Goal: Task Accomplishment & Management: Manage account settings

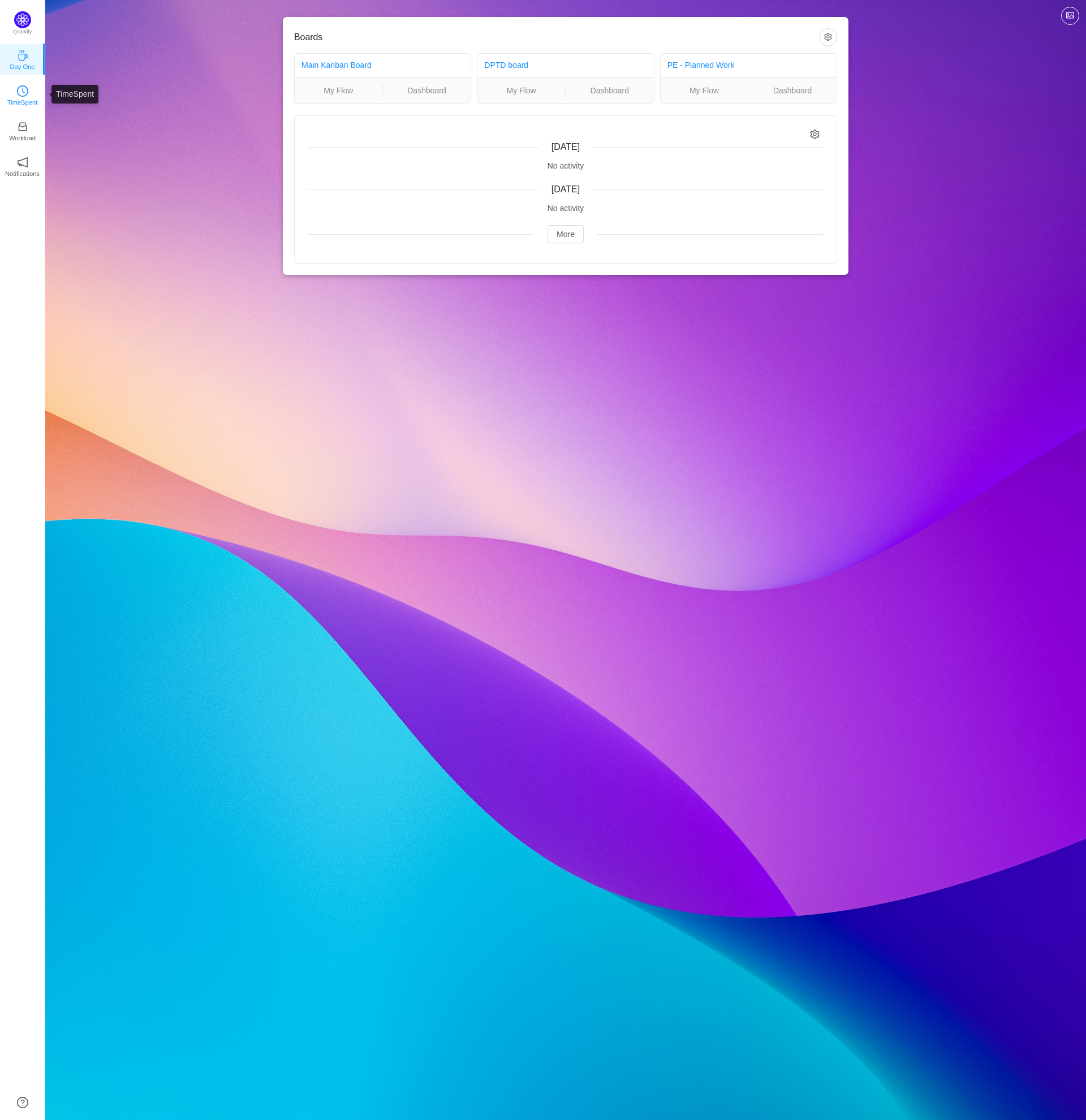
click at [24, 94] on icon "icon: clock-circle" at bounding box center [22, 91] width 11 height 11
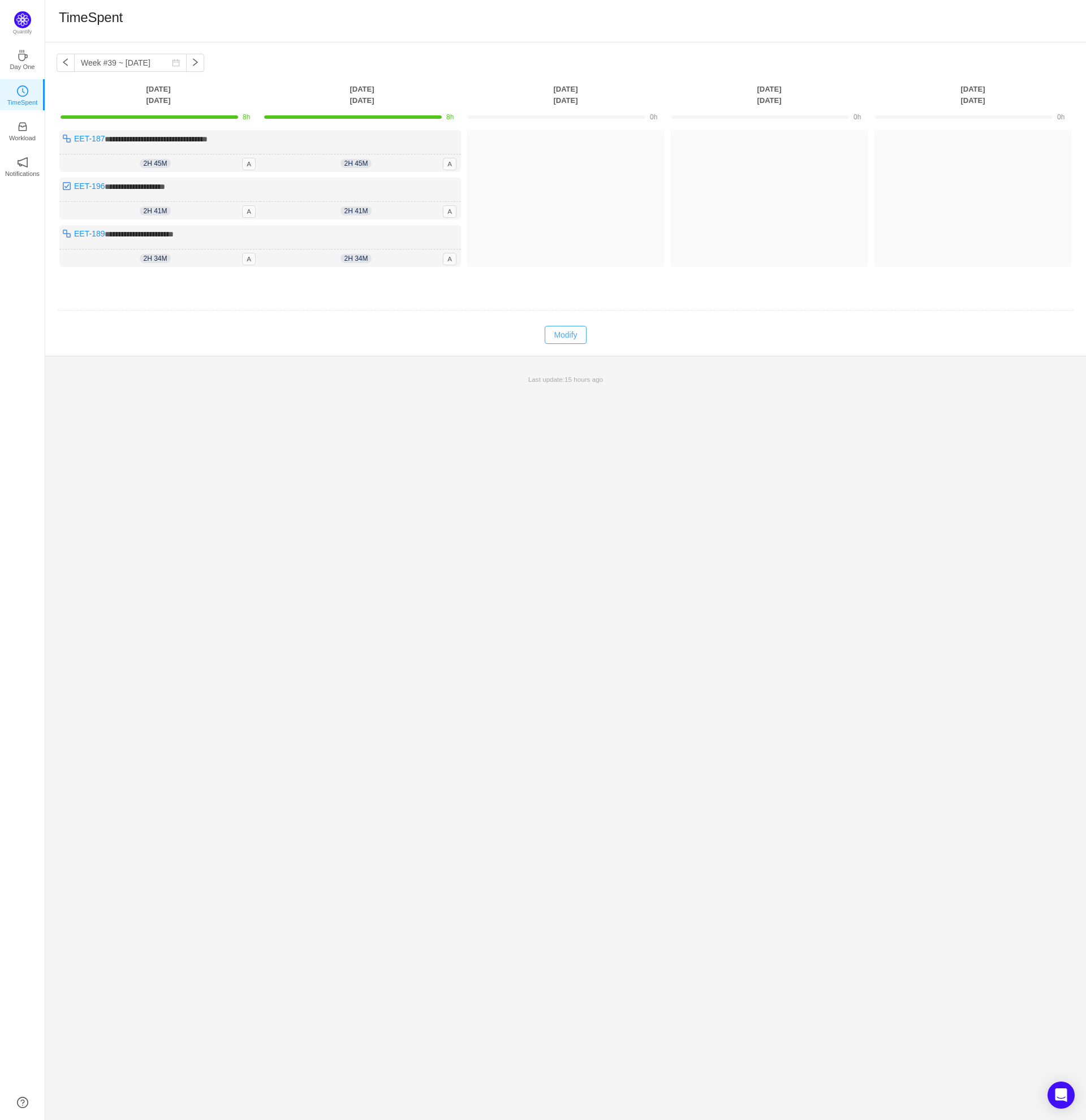
click at [553, 335] on button "Modify" at bounding box center [566, 335] width 41 height 18
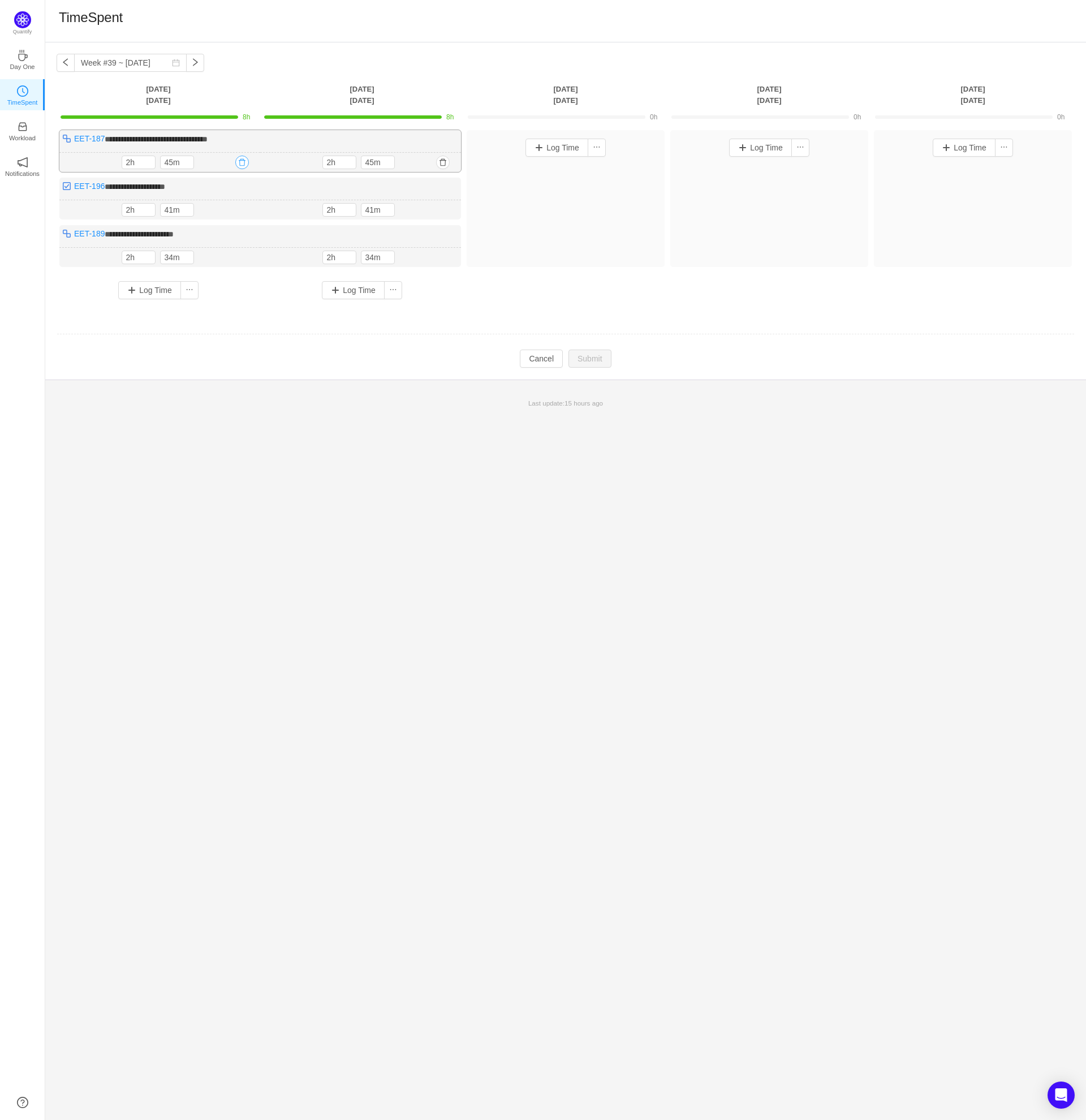
click at [246, 165] on button "button" at bounding box center [242, 162] width 14 height 14
click at [236, 214] on button "Yes" at bounding box center [229, 211] width 22 height 14
click at [242, 162] on button "button" at bounding box center [242, 162] width 14 height 14
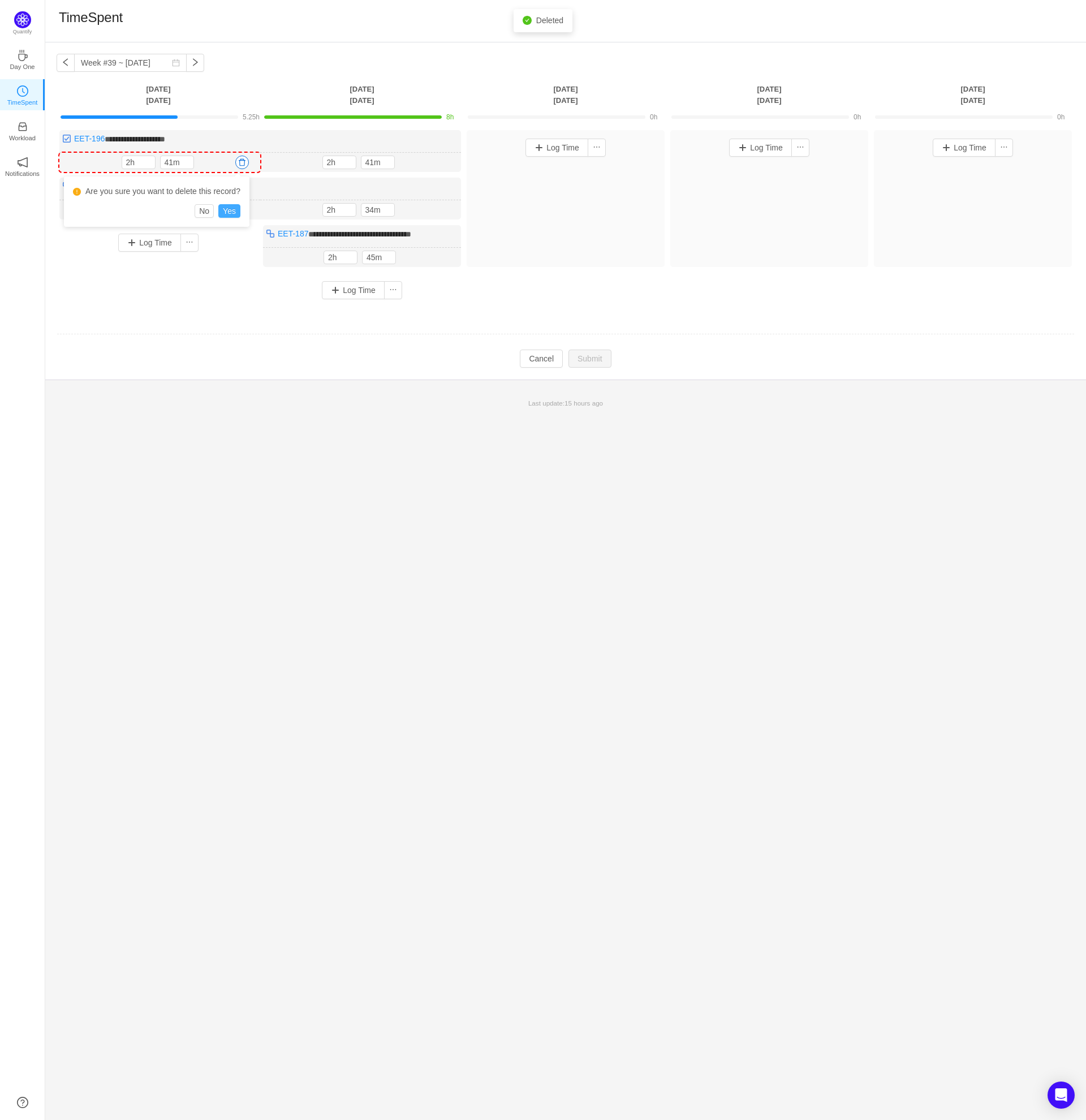
click at [233, 211] on button "Yes" at bounding box center [229, 211] width 22 height 14
click at [242, 160] on button "button" at bounding box center [242, 162] width 14 height 14
click at [233, 211] on button "Yes" at bounding box center [229, 211] width 22 height 14
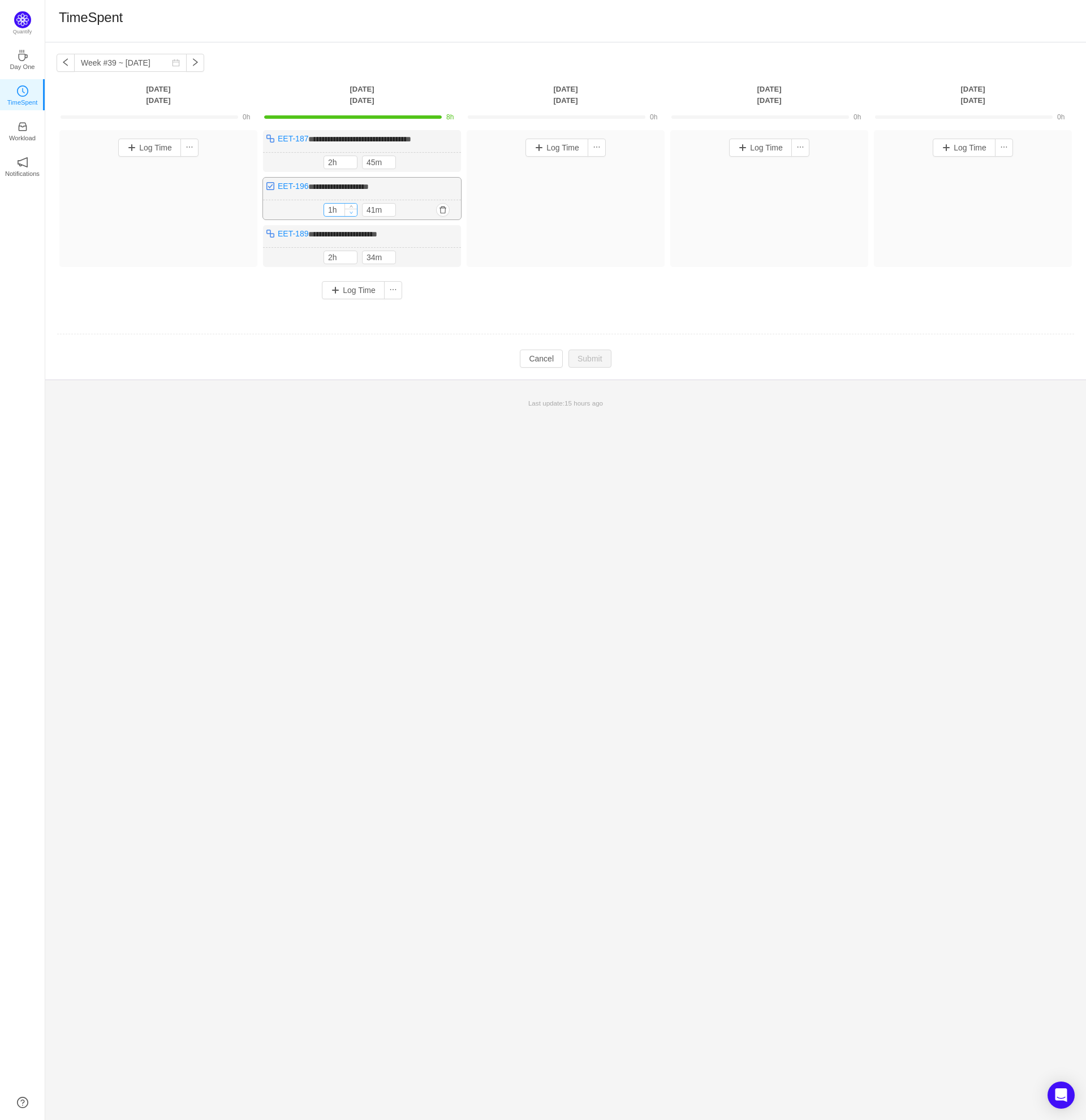
click at [351, 213] on icon "icon: down" at bounding box center [351, 212] width 4 height 4
click at [351, 213] on icon "icon: down" at bounding box center [351, 213] width 4 height 4
type input "1h"
click at [351, 207] on icon "icon: up" at bounding box center [351, 208] width 3 height 2
click at [390, 214] on icon "icon: down" at bounding box center [390, 213] width 4 height 4
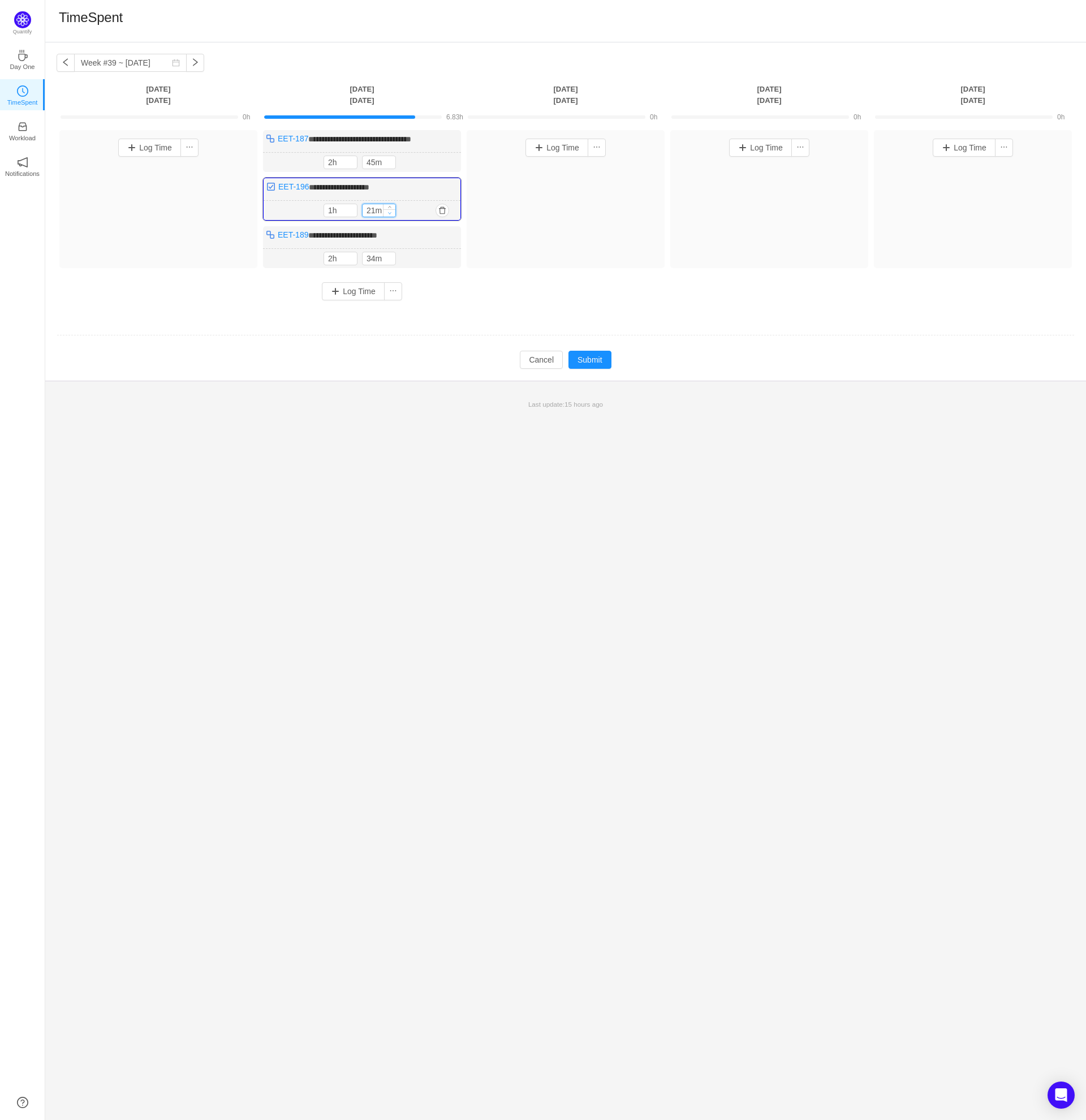
click at [390, 214] on icon "icon: down" at bounding box center [390, 213] width 4 height 4
type input "0m"
click at [390, 214] on icon "icon: down" at bounding box center [390, 213] width 4 height 4
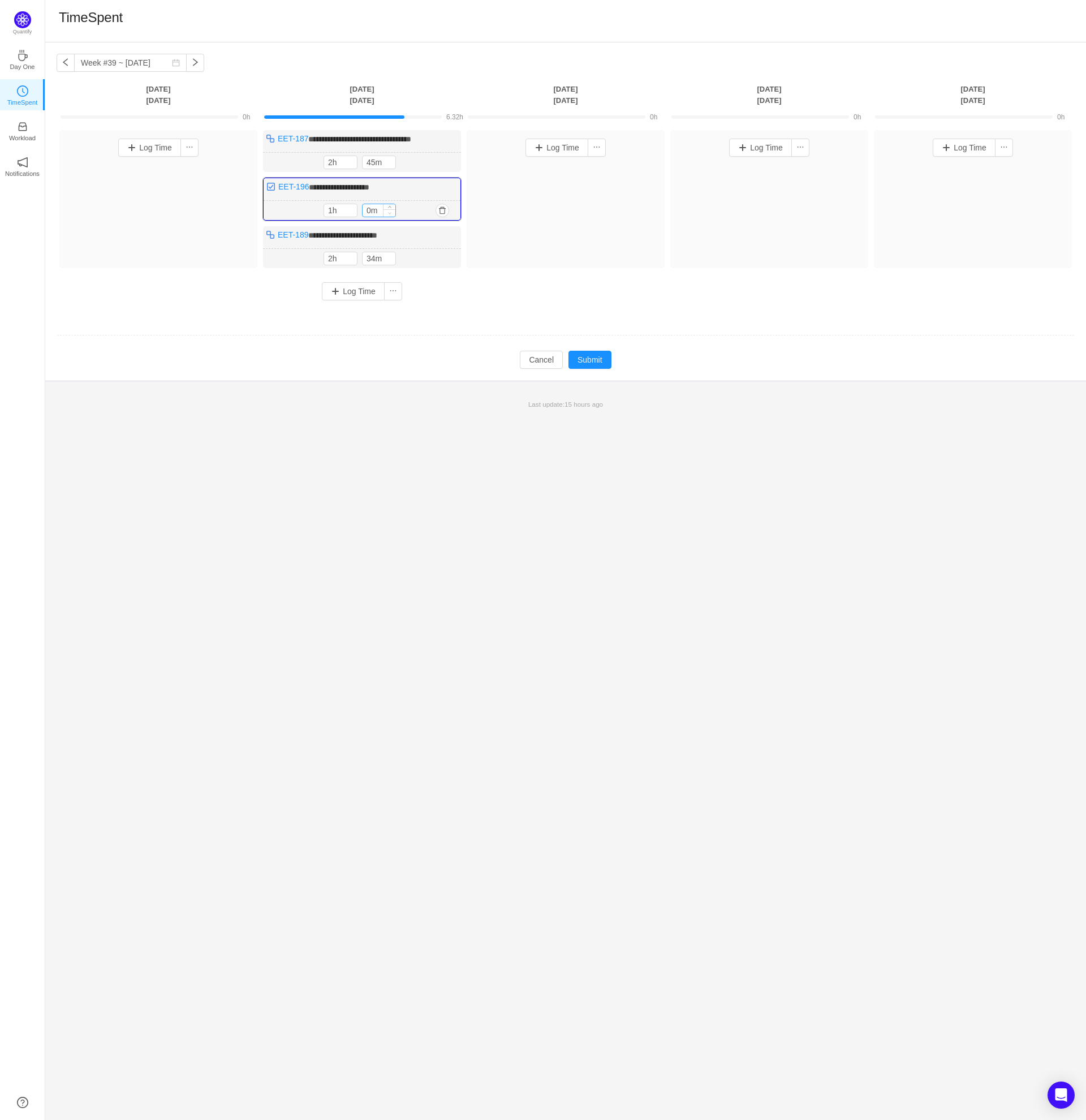
click at [390, 214] on icon "icon: down" at bounding box center [390, 213] width 4 height 4
click at [446, 258] on button "button" at bounding box center [443, 259] width 14 height 14
click at [428, 303] on button "Yes" at bounding box center [430, 306] width 22 height 14
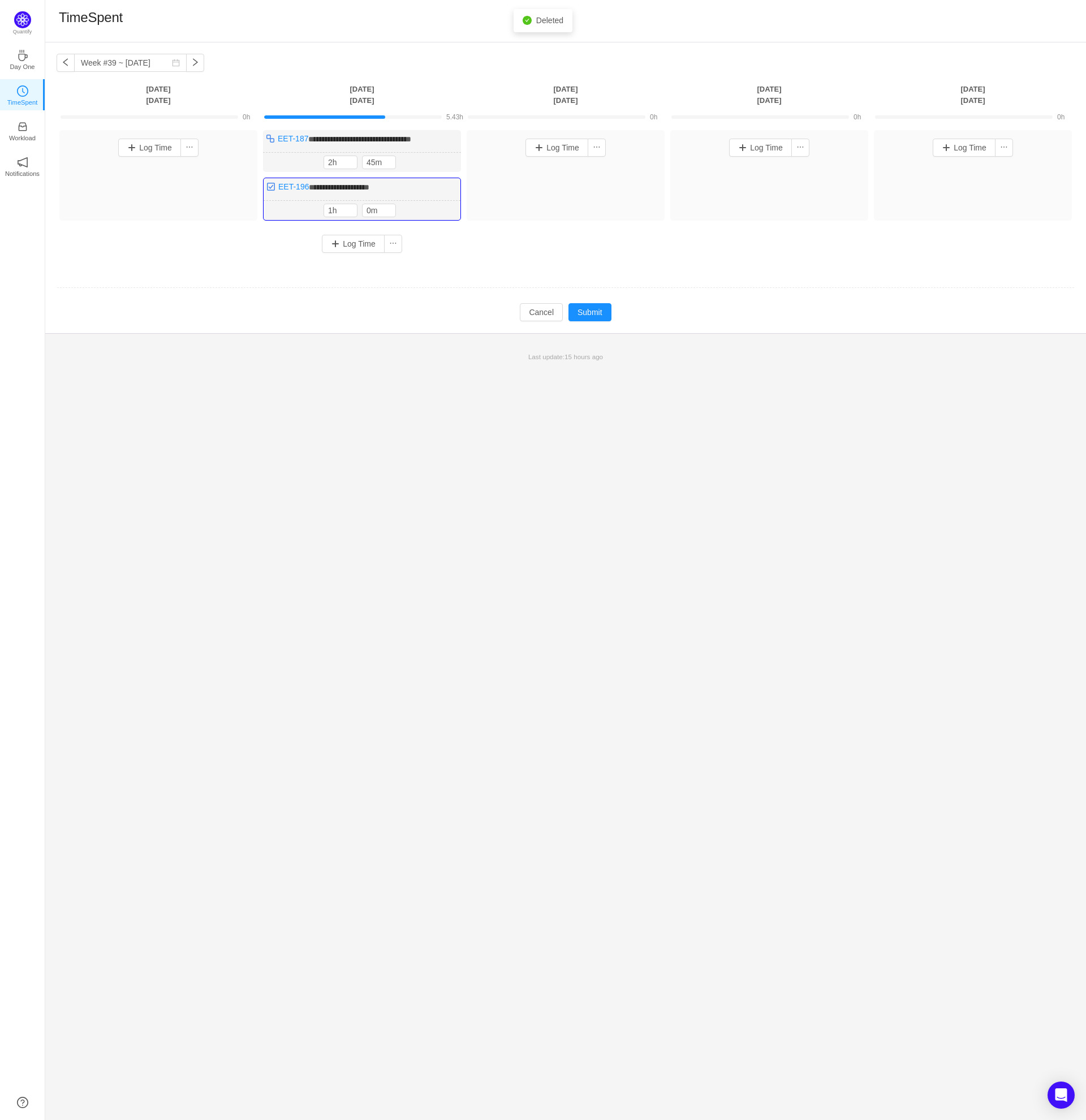
click at [404, 318] on td "Modify Cancel Submit" at bounding box center [566, 312] width 1018 height 19
click at [329, 157] on input "2h" at bounding box center [340, 162] width 33 height 12
type input "4h"
type input "30m"
click at [465, 276] on td at bounding box center [566, 289] width 1018 height 29
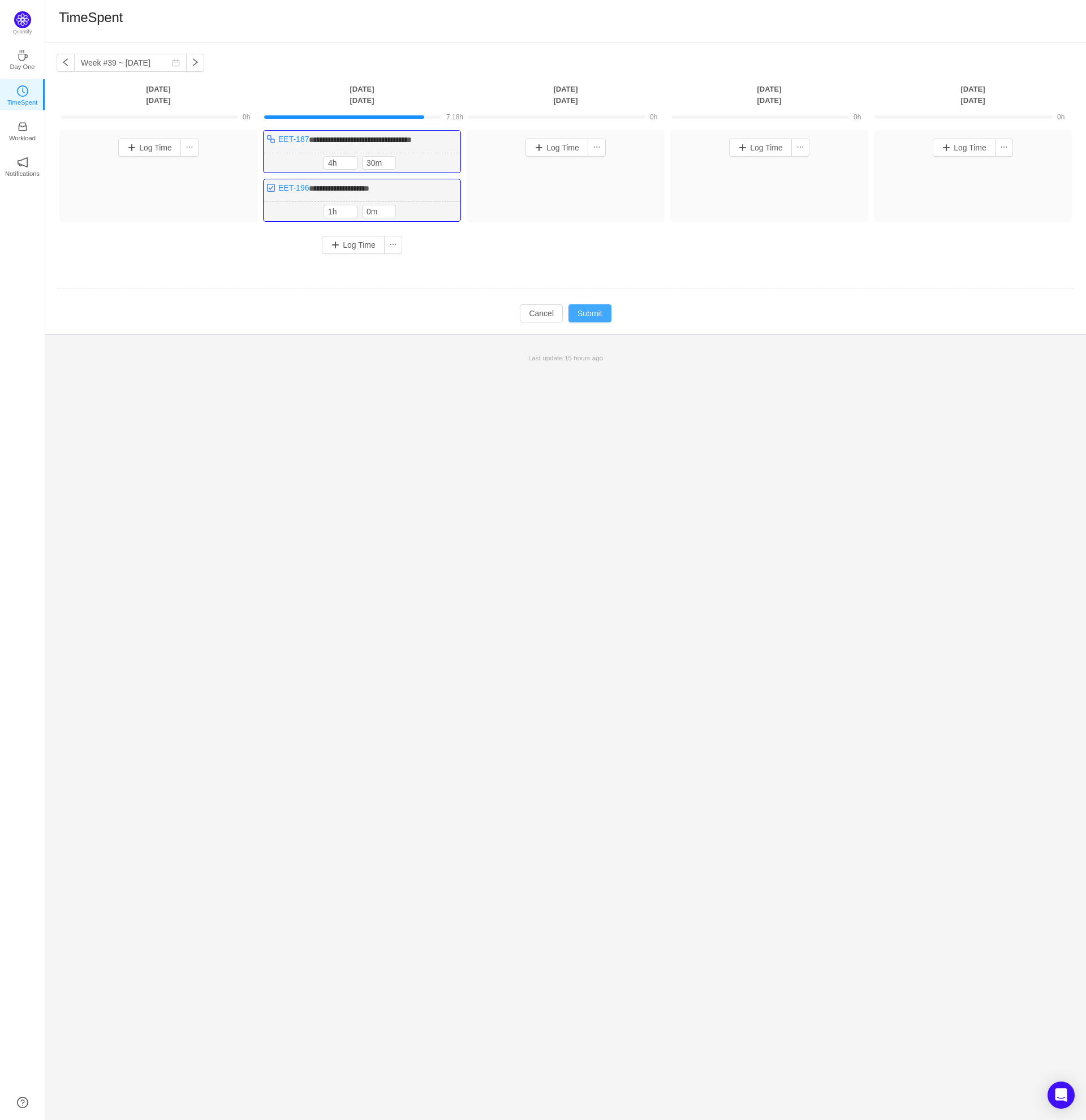
click at [590, 318] on button "Submit" at bounding box center [590, 314] width 43 height 18
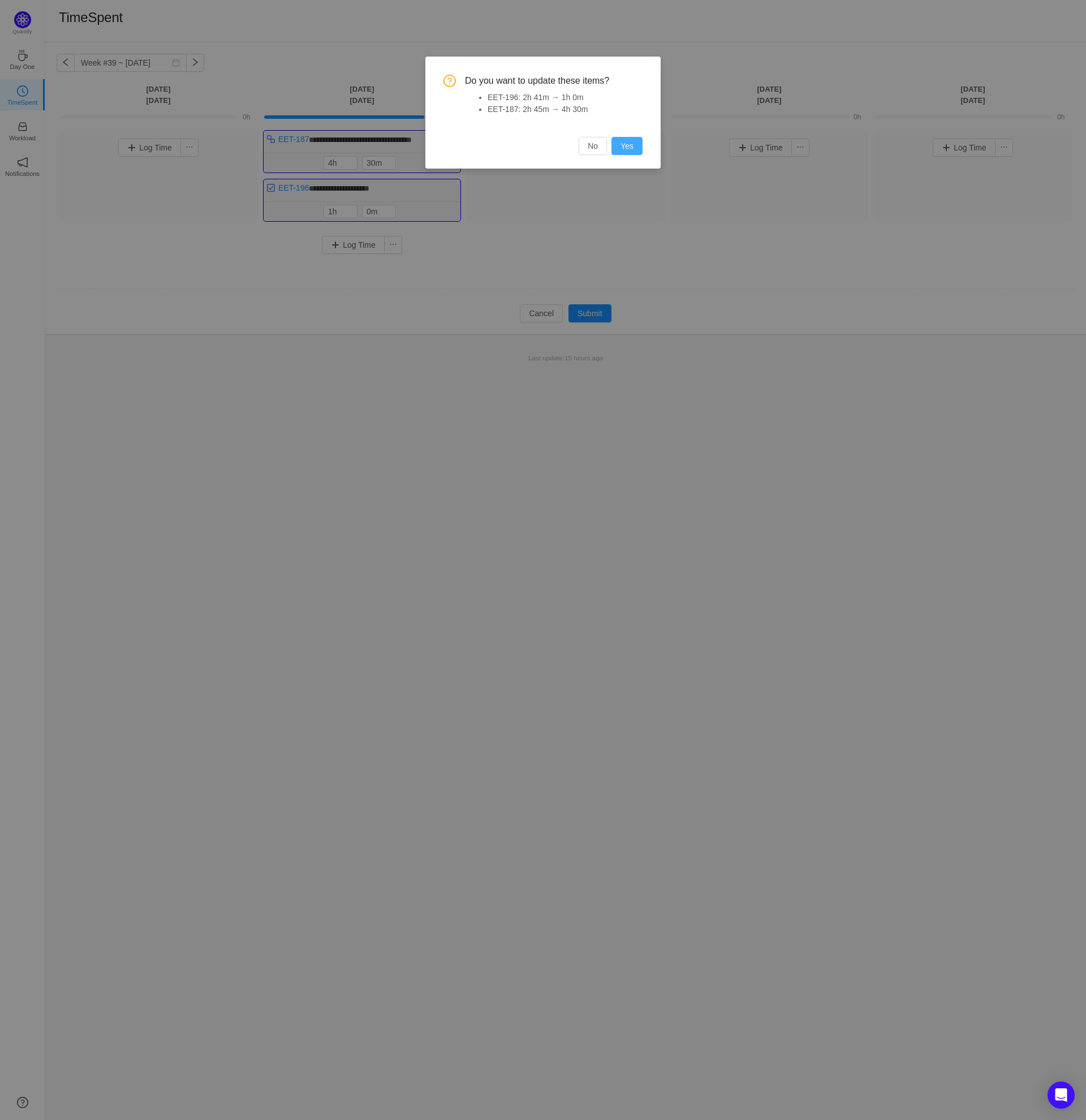
click at [628, 149] on button "Yes" at bounding box center [627, 146] width 31 height 18
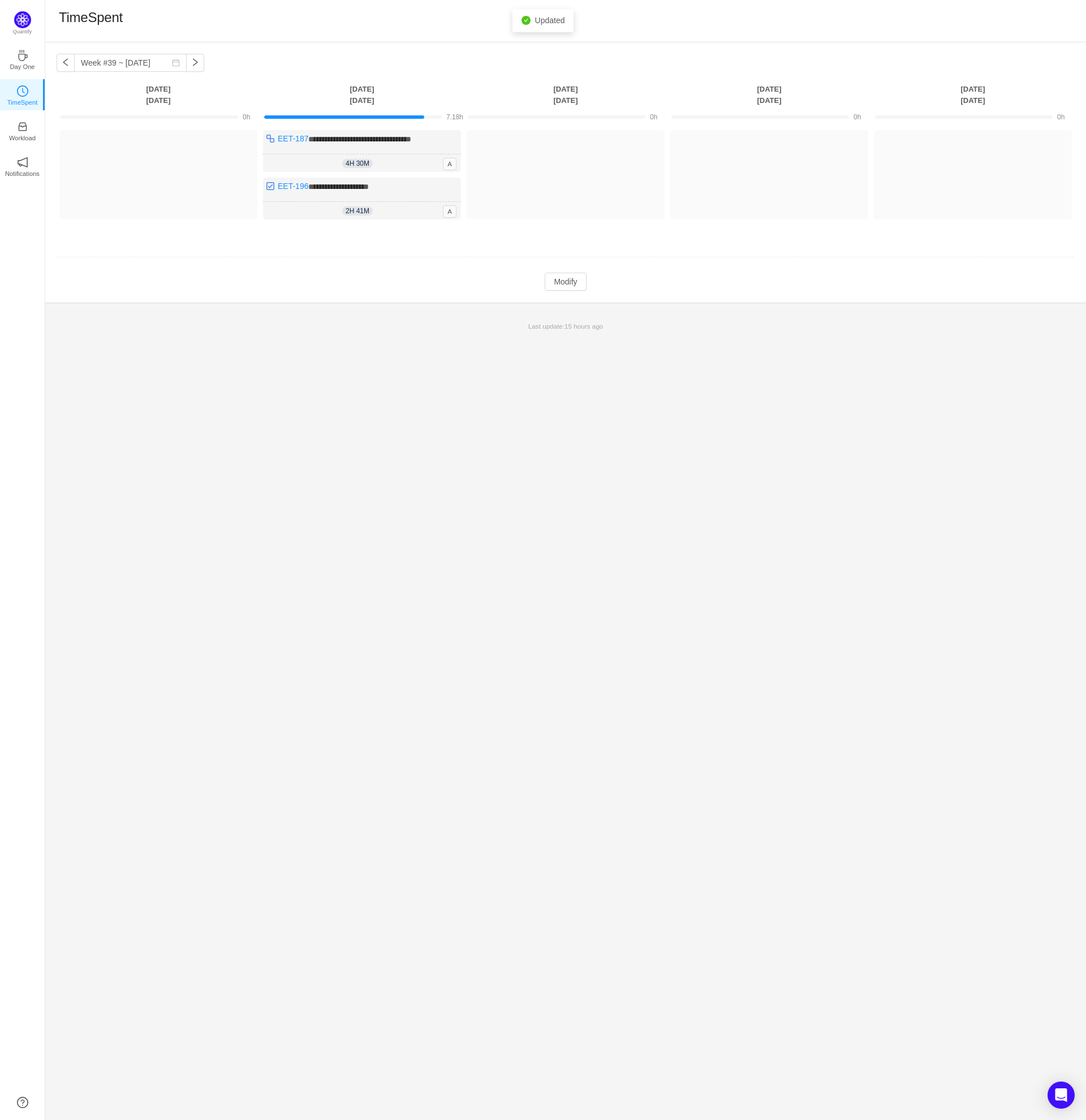
click at [471, 266] on td at bounding box center [566, 258] width 1018 height 29
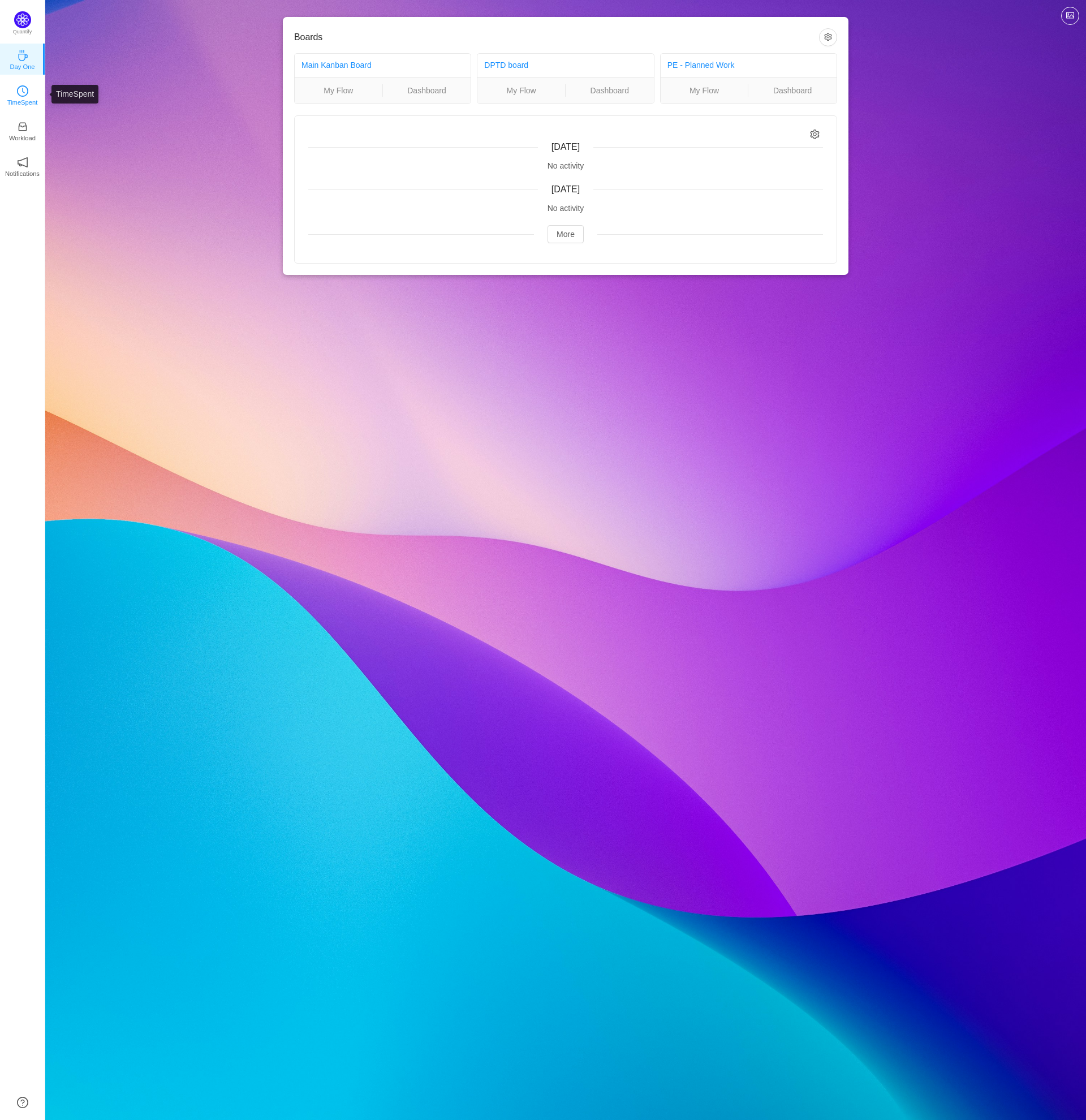
click at [27, 98] on p "TimeSpent" at bounding box center [23, 102] width 31 height 10
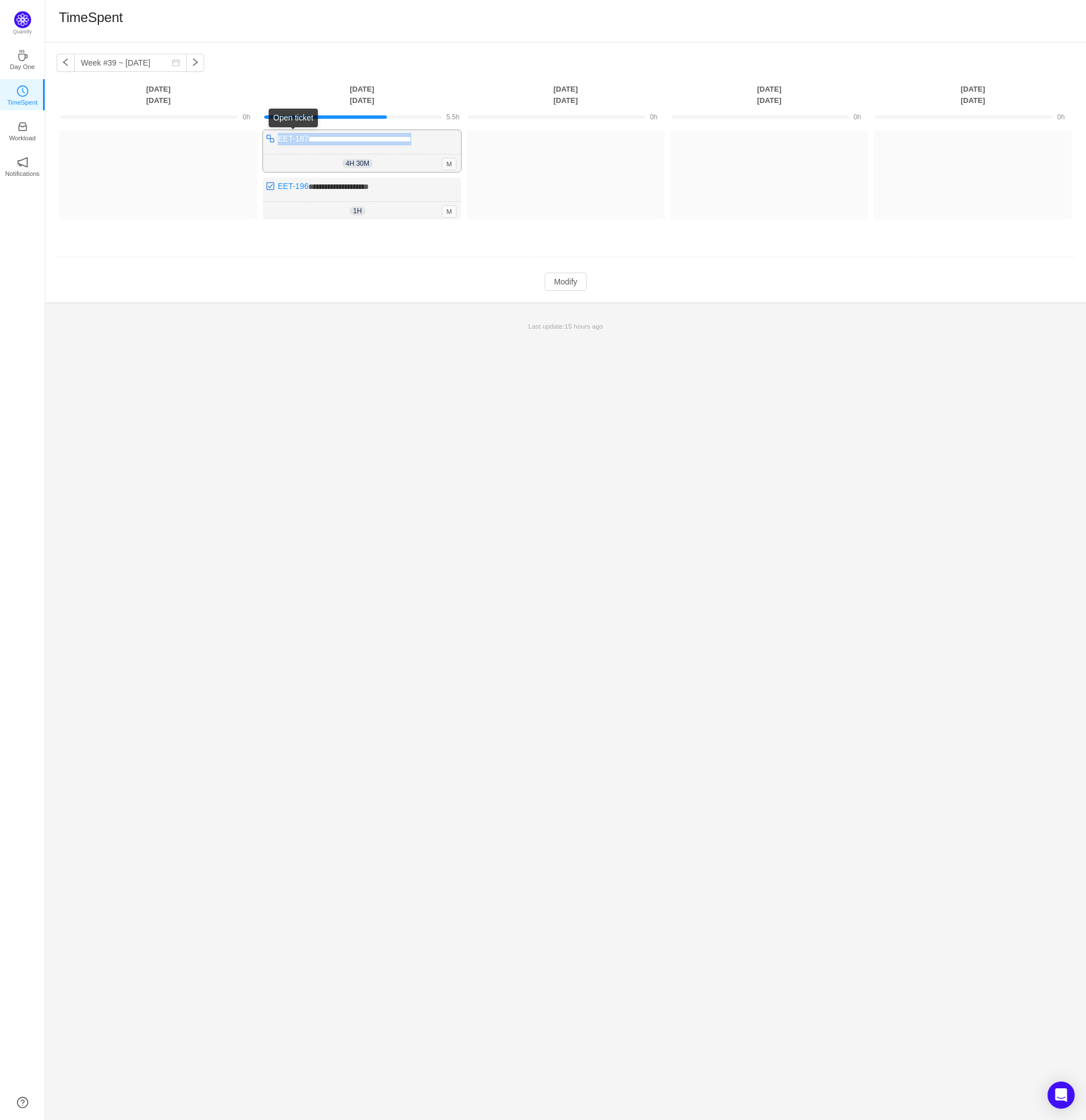
drag, startPoint x: 445, startPoint y: 142, endPoint x: 279, endPoint y: 141, distance: 166.0
click at [279, 141] on div "**********" at bounding box center [362, 151] width 198 height 42
drag, startPoint x: 391, startPoint y: 188, endPoint x: 276, endPoint y: 185, distance: 115.0
click at [276, 185] on div "**********" at bounding box center [362, 198] width 198 height 42
